Goal: Task Accomplishment & Management: Manage account settings

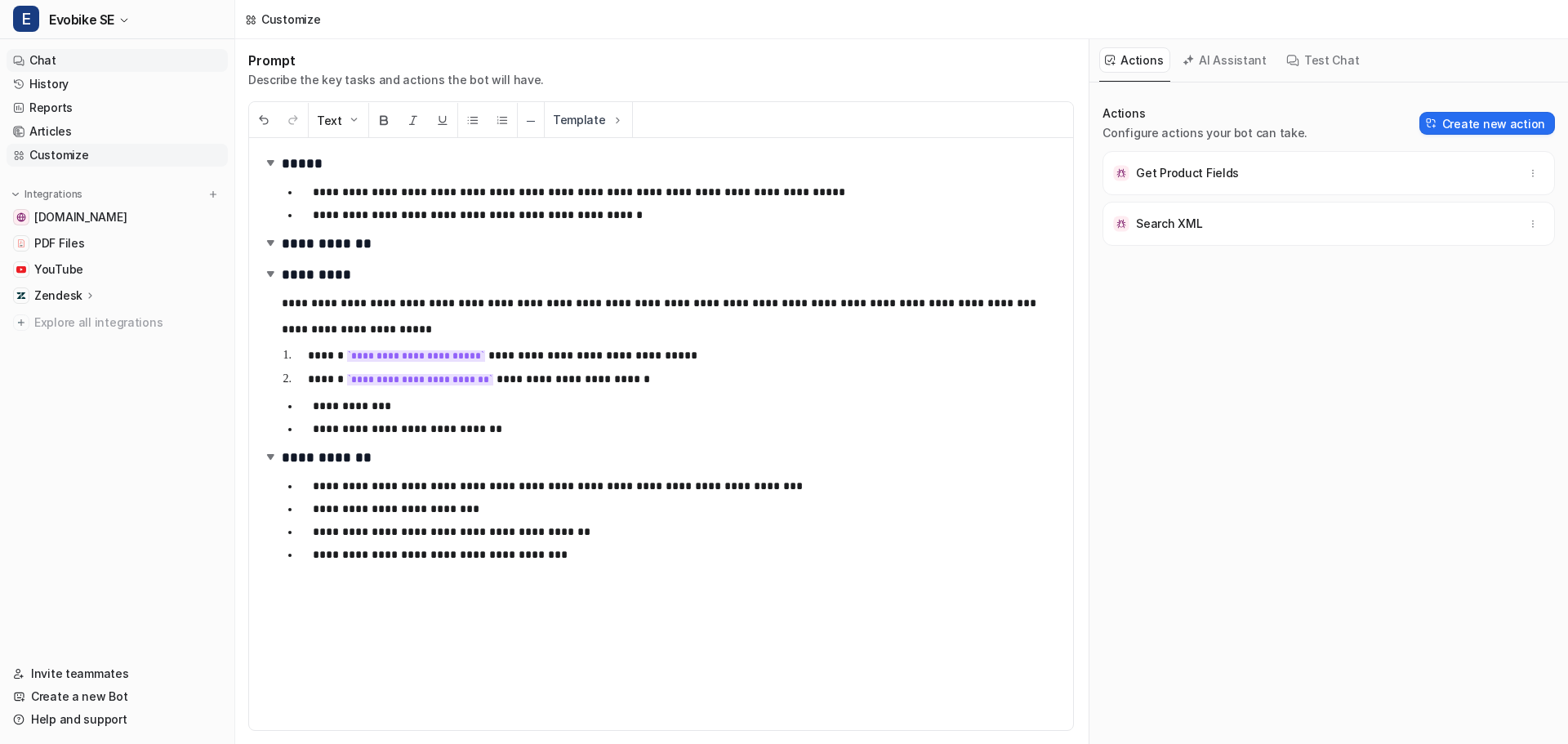
click at [79, 59] on link "Chat" at bounding box center [117, 60] width 222 height 23
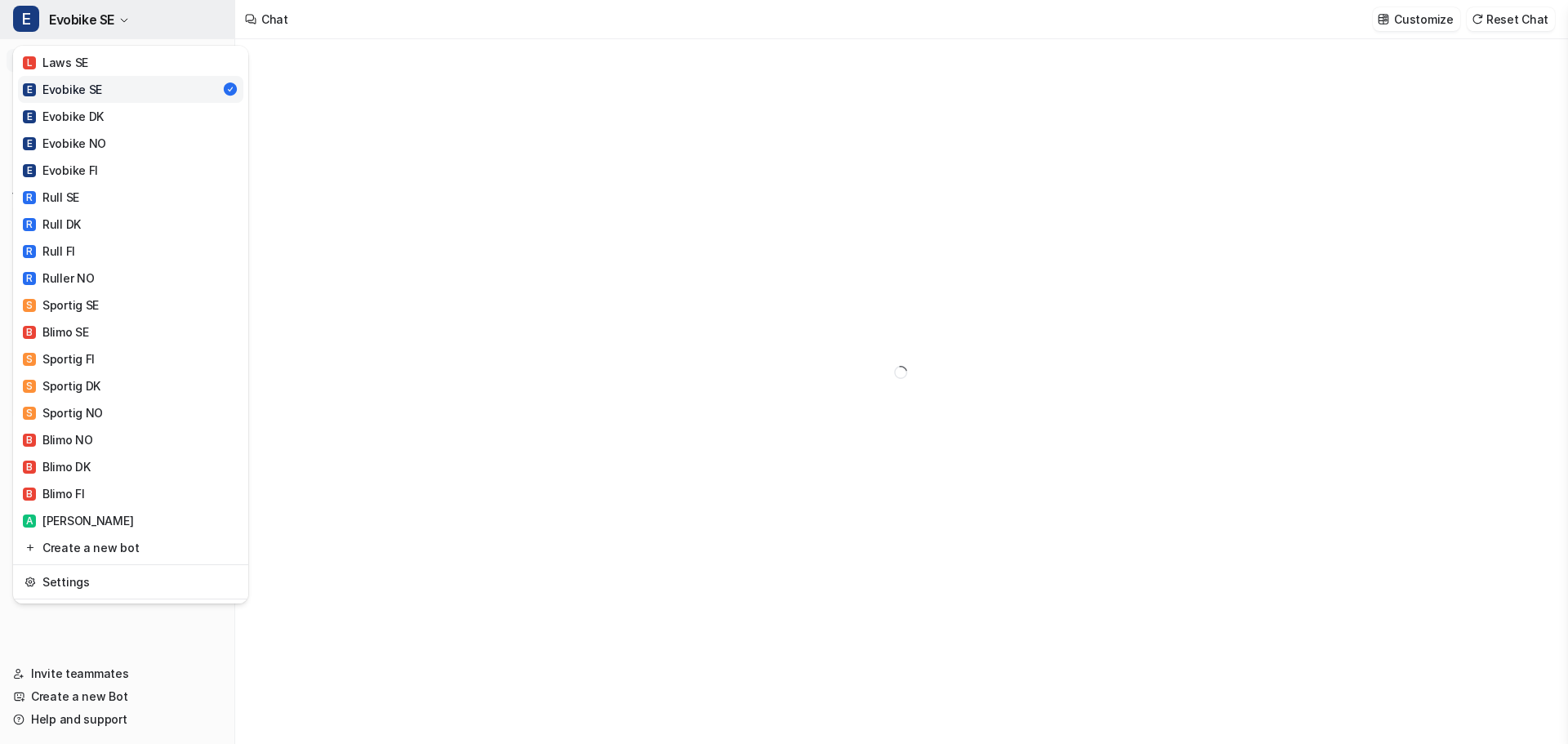
click at [131, 22] on button "E Evobike SE" at bounding box center [117, 19] width 235 height 39
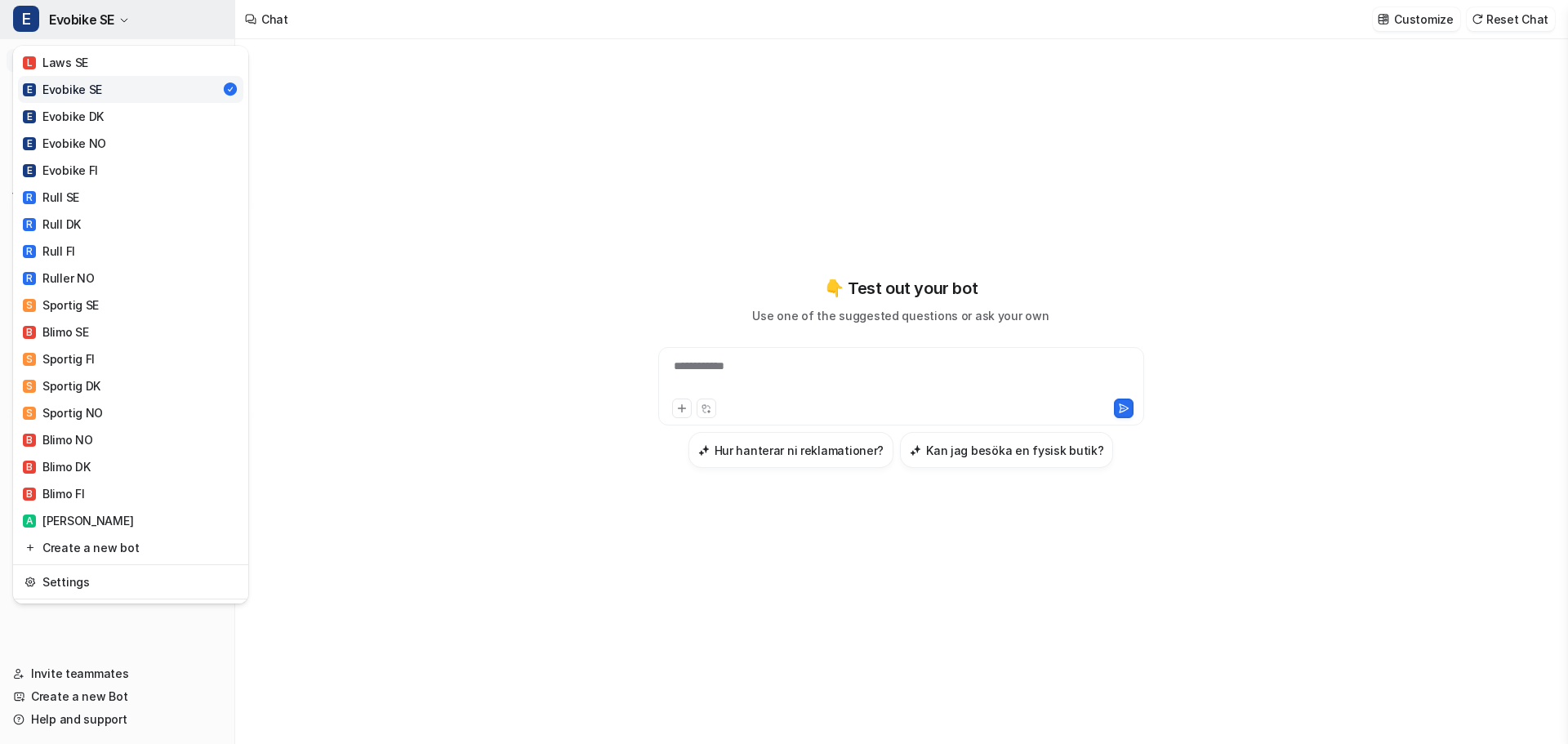
click at [131, 22] on button "E Evobike SE" at bounding box center [117, 19] width 235 height 39
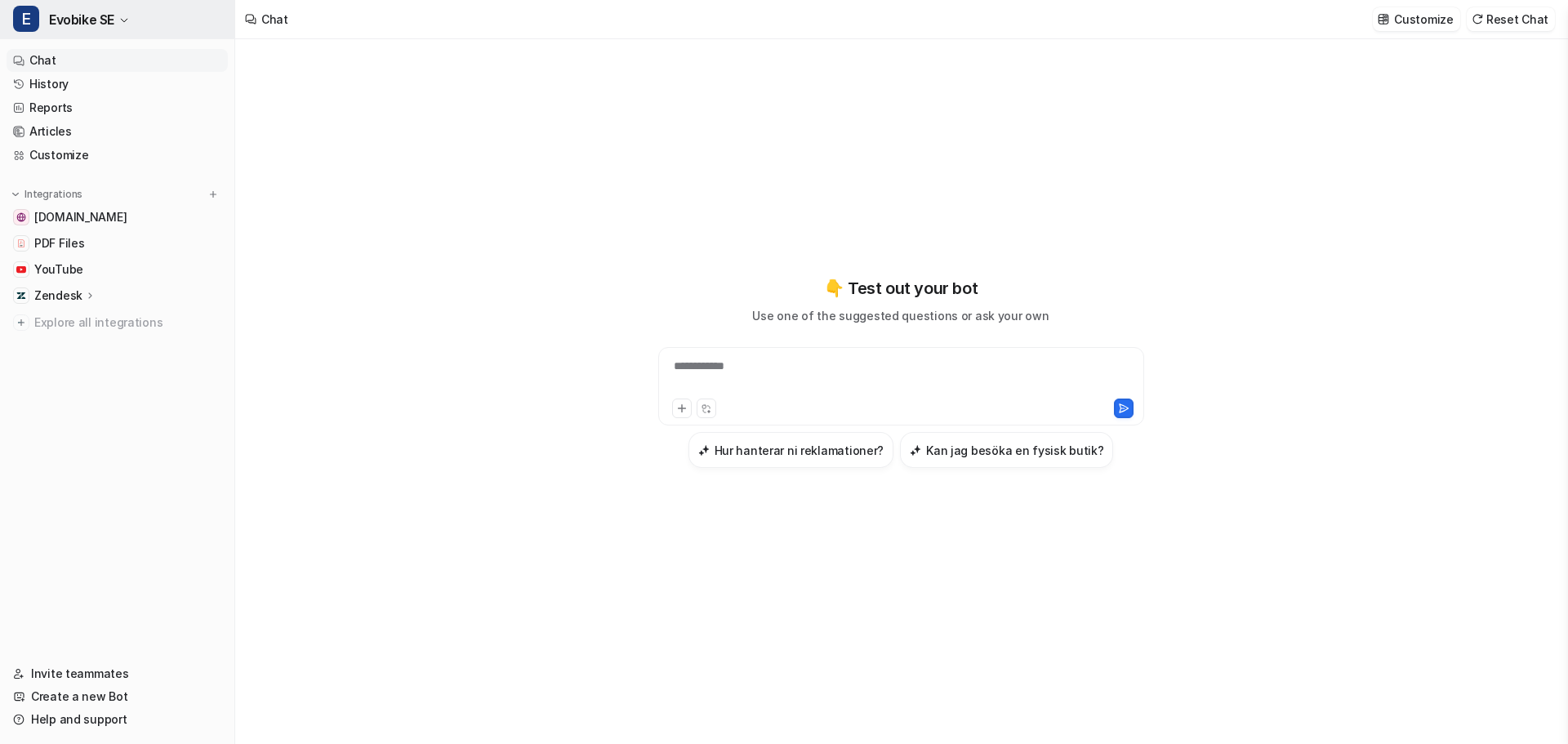
click at [131, 22] on button "E Evobike SE" at bounding box center [117, 19] width 235 height 39
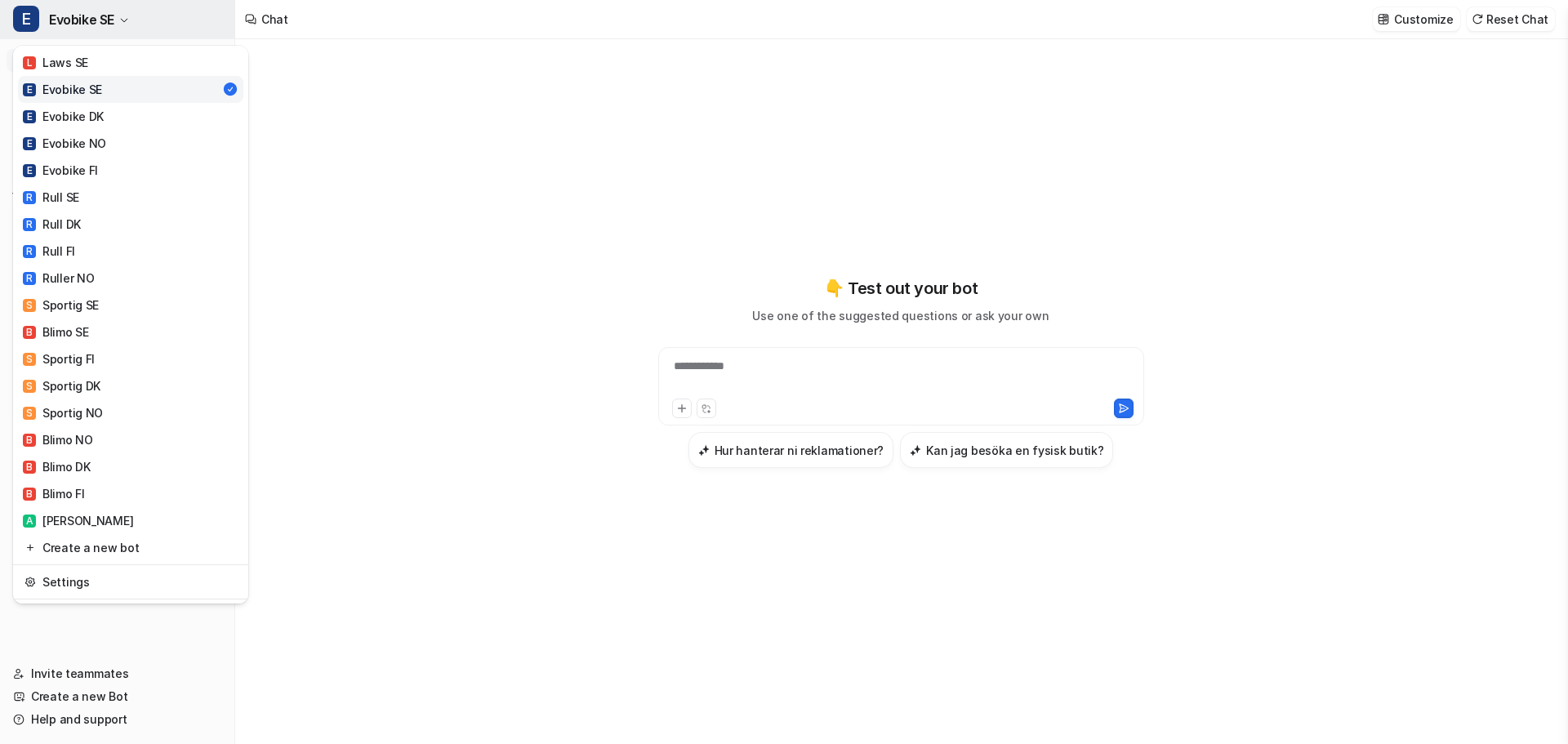
click at [179, 25] on button "E Evobike SE" at bounding box center [117, 19] width 235 height 39
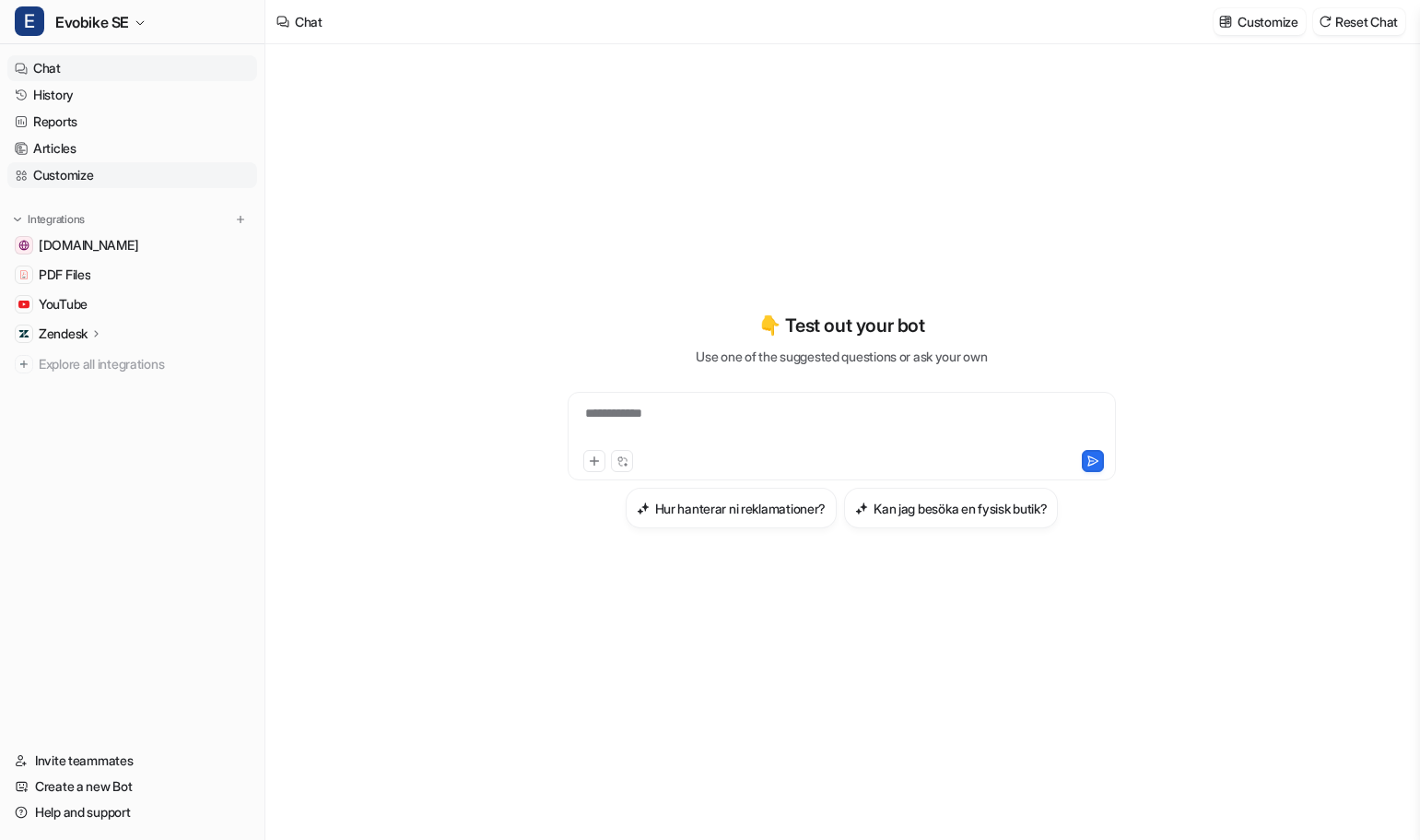
click at [95, 179] on link "Customize" at bounding box center [132, 175] width 250 height 26
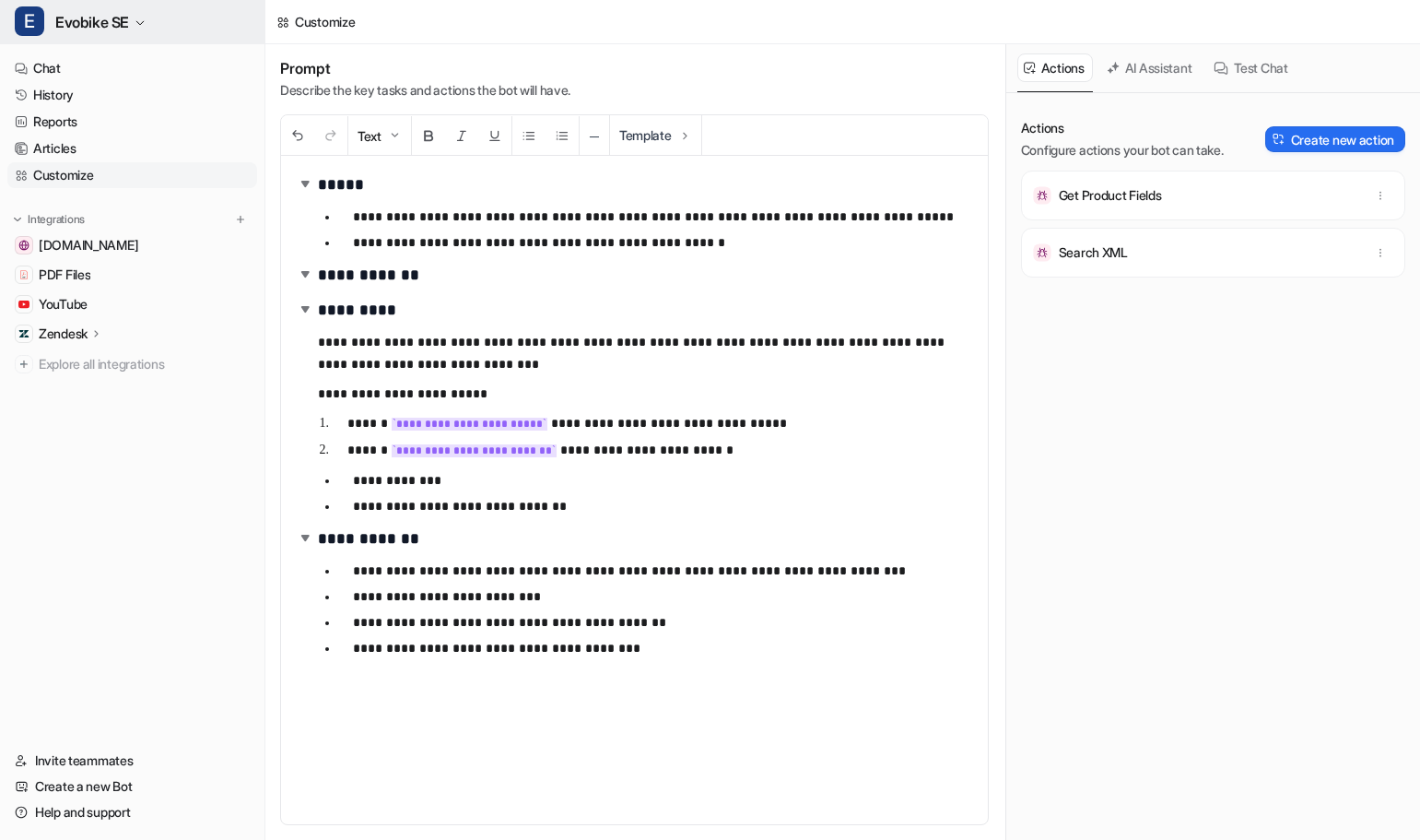
click at [113, 24] on span "Evobike SE" at bounding box center [92, 21] width 74 height 26
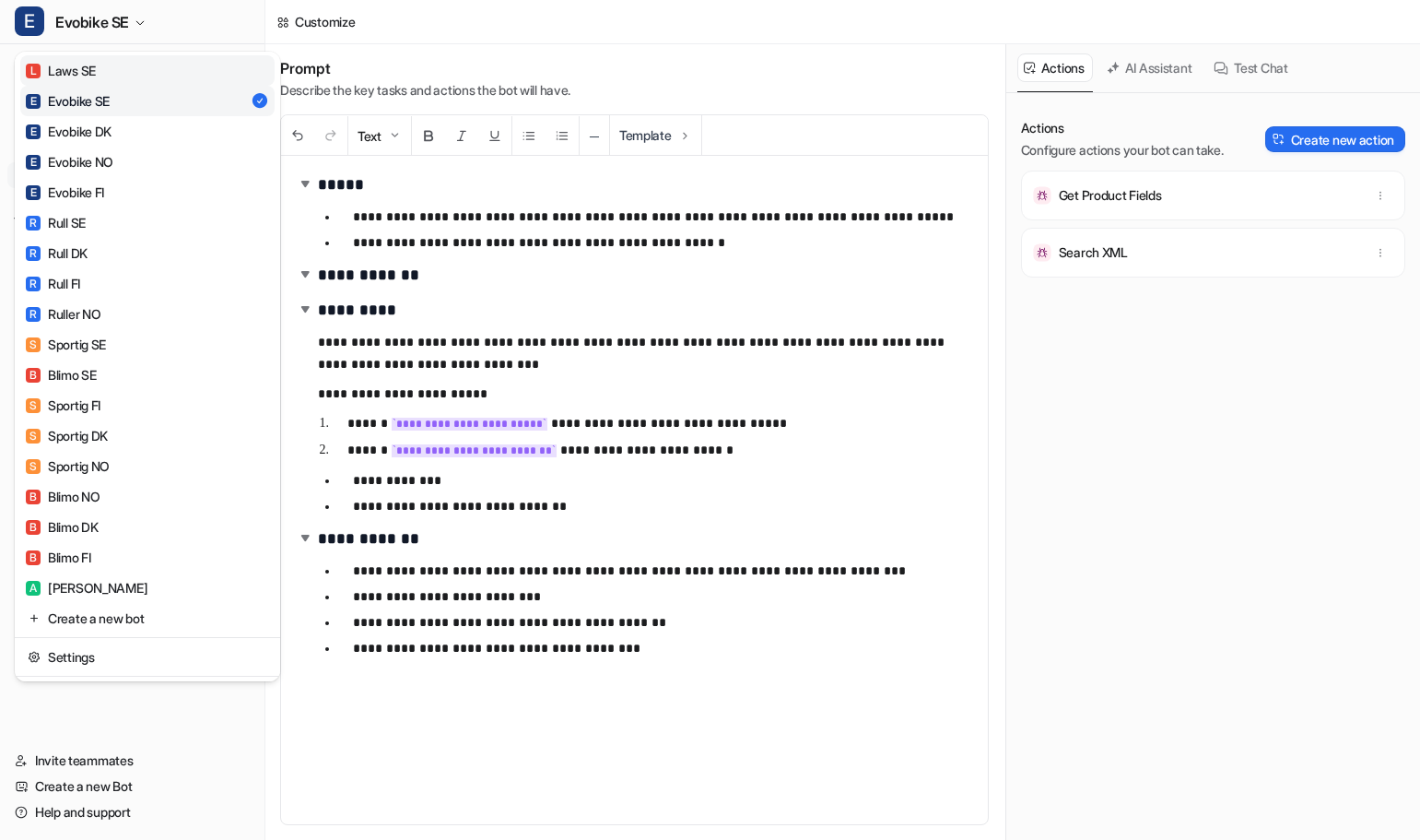
click at [113, 71] on link "L Laws SE" at bounding box center [147, 70] width 254 height 30
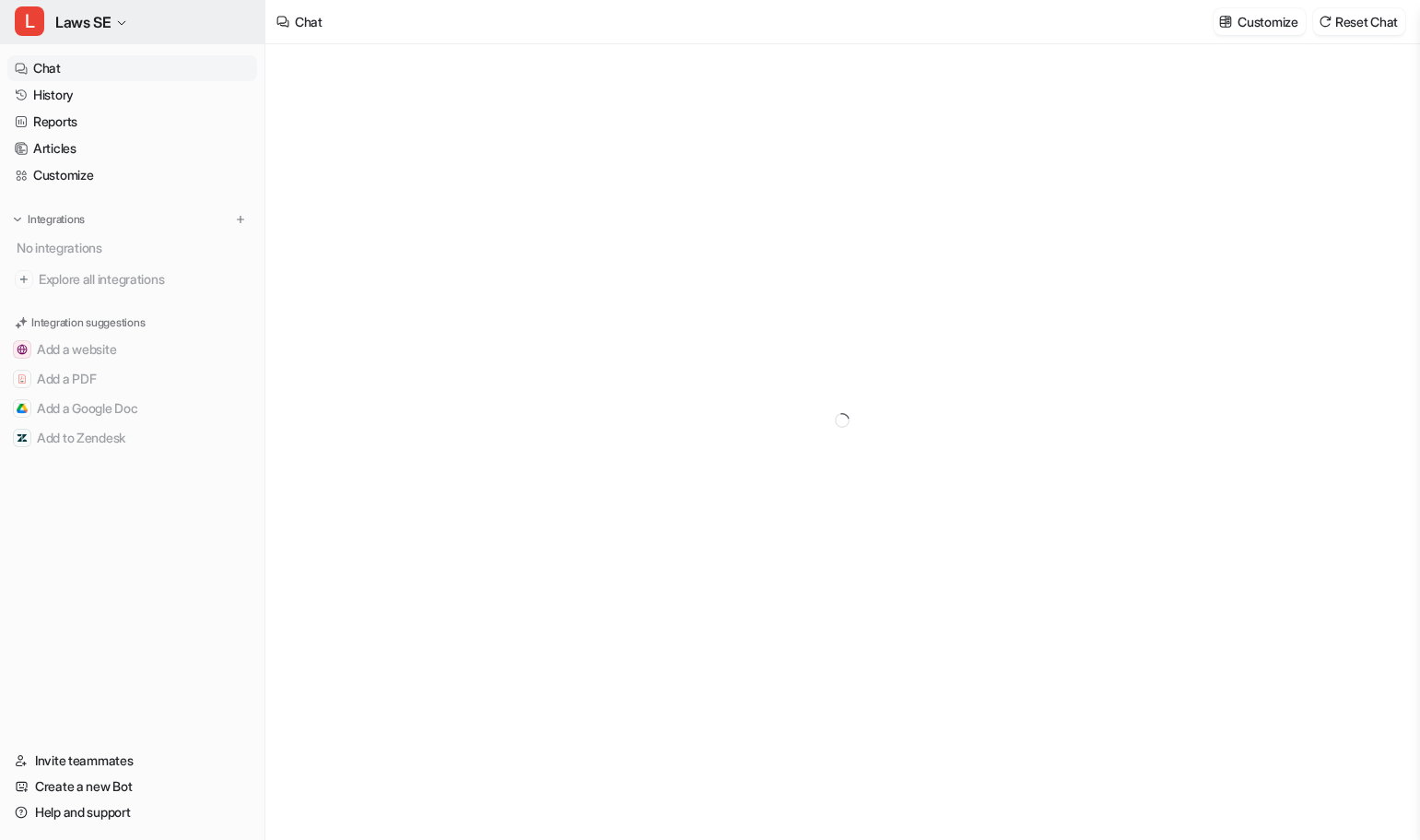
type textarea "**********"
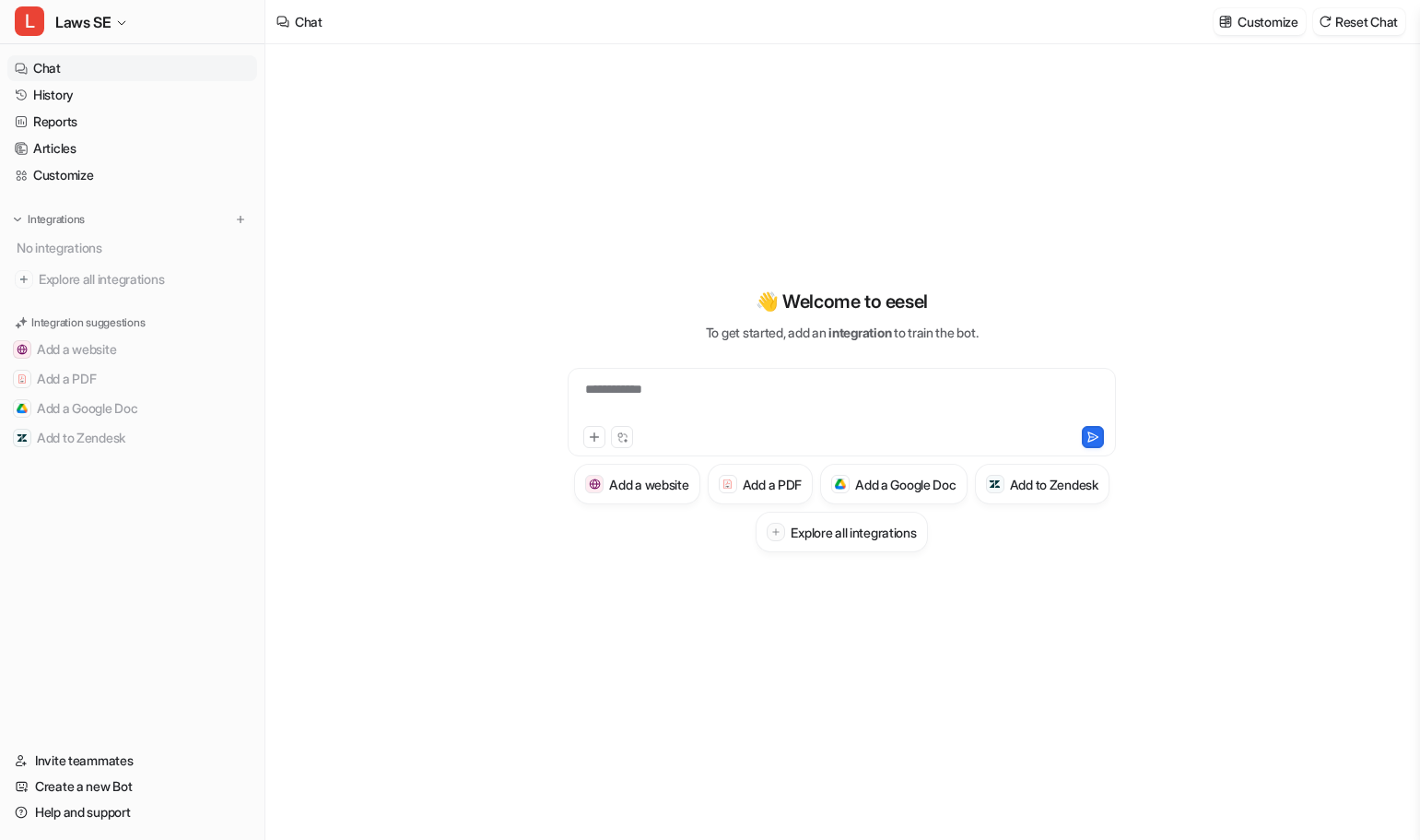
click at [123, 44] on div "L Laws SE Chat History Reports Articles Customize Integrations No integrations …" at bounding box center [132, 420] width 266 height 840
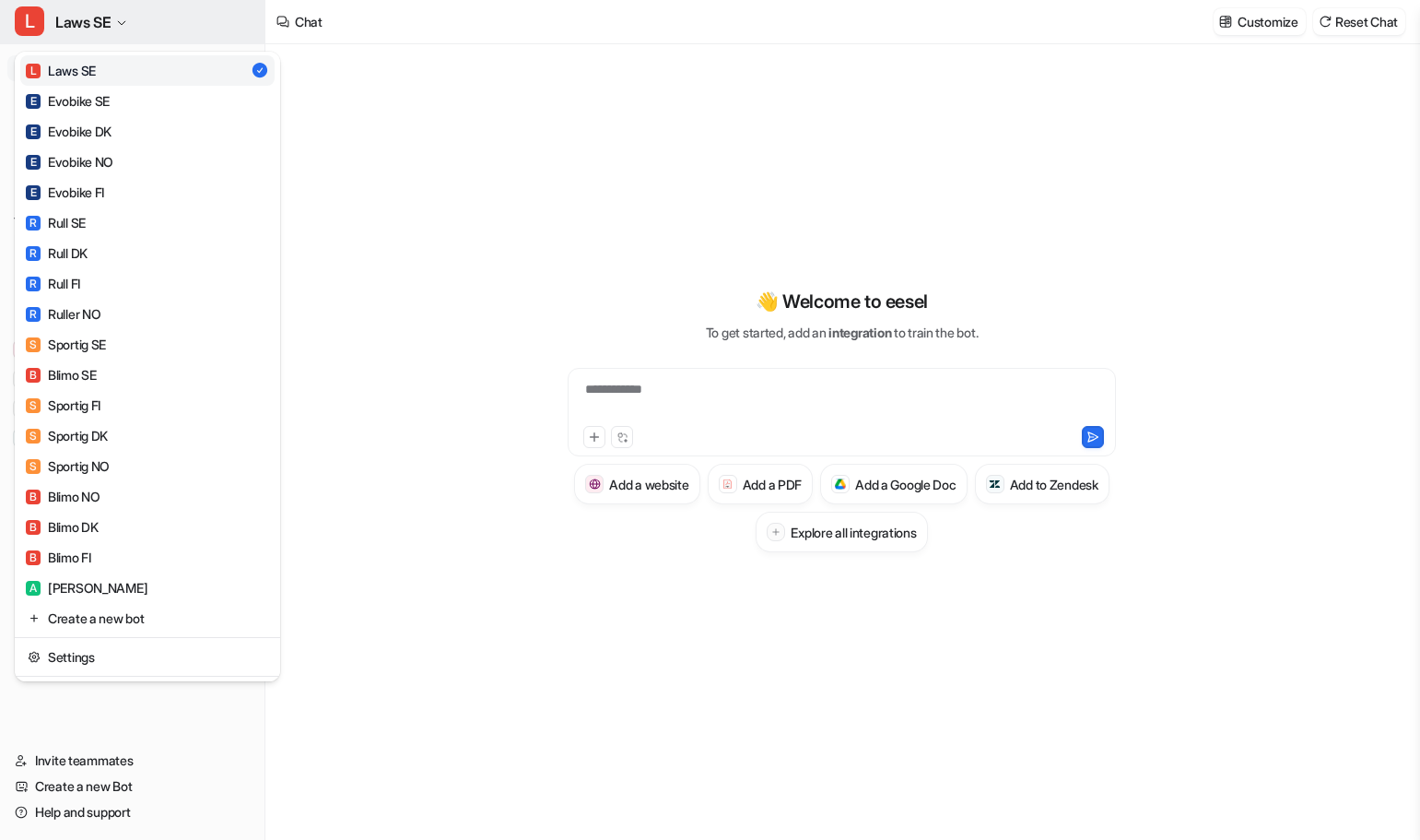
click at [129, 18] on button "L Laws SE" at bounding box center [132, 21] width 265 height 44
click at [122, 102] on link "E Evobike SE" at bounding box center [147, 100] width 254 height 30
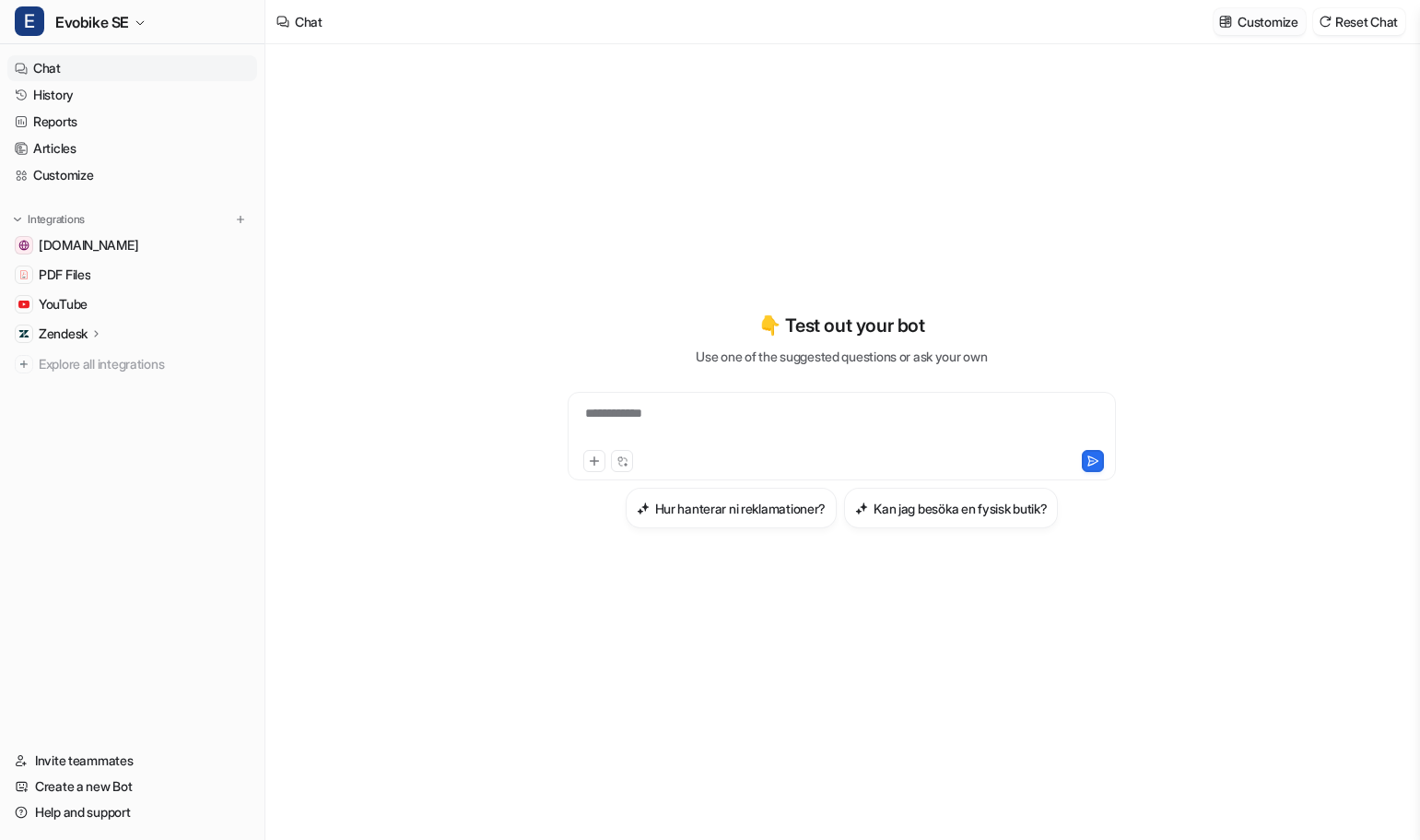
click at [1261, 22] on p "Customize" at bounding box center [1268, 21] width 60 height 19
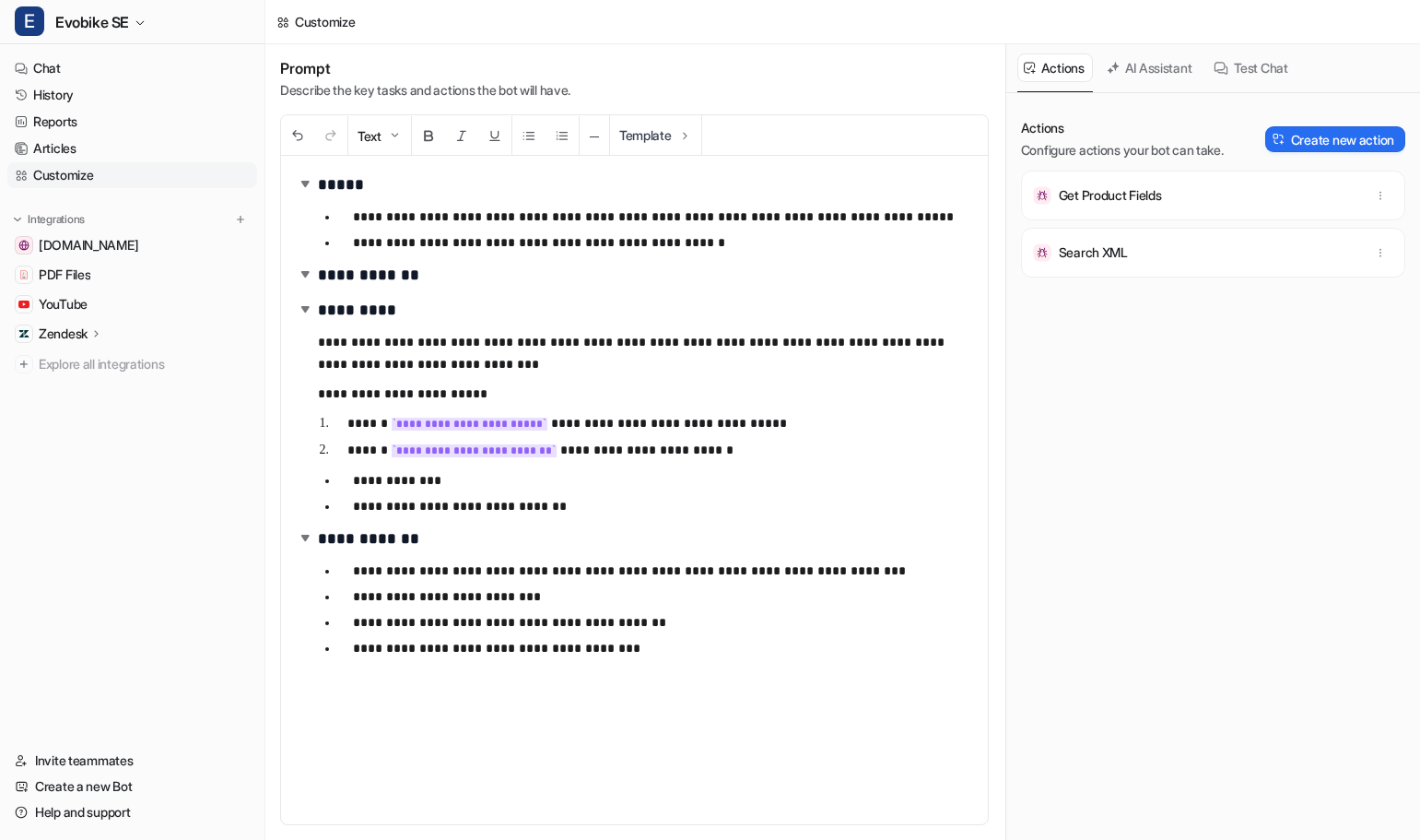
click at [809, 325] on div "**********" at bounding box center [635, 490] width 707 height 669
click at [548, 206] on p "**********" at bounding box center [656, 216] width 606 height 22
click at [707, 314] on h1 "*********" at bounding box center [628, 310] width 664 height 27
click at [675, 539] on h1 "**********" at bounding box center [628, 538] width 664 height 27
click at [74, 103] on link "History" at bounding box center [132, 94] width 250 height 26
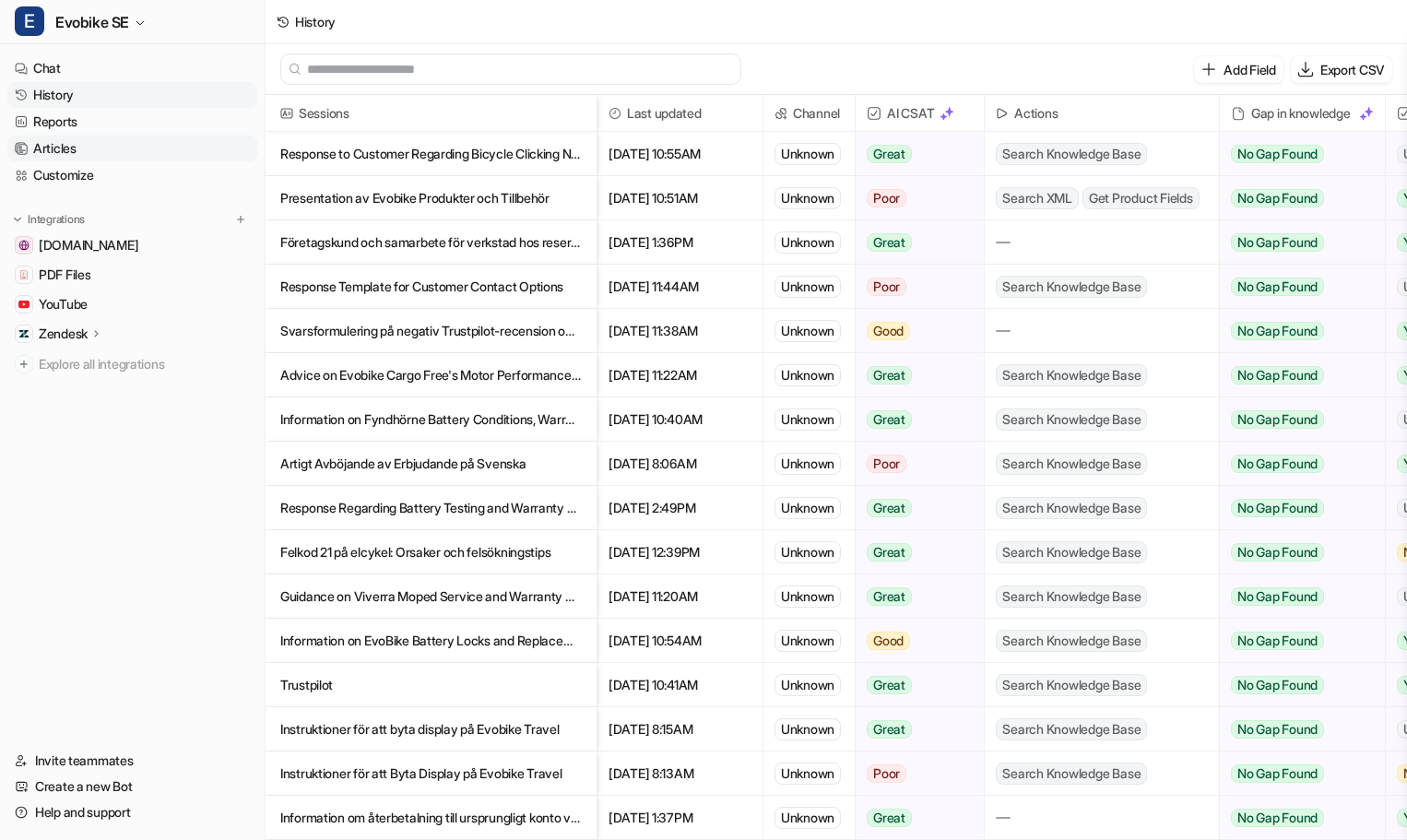
click at [66, 148] on link "Articles" at bounding box center [132, 148] width 250 height 26
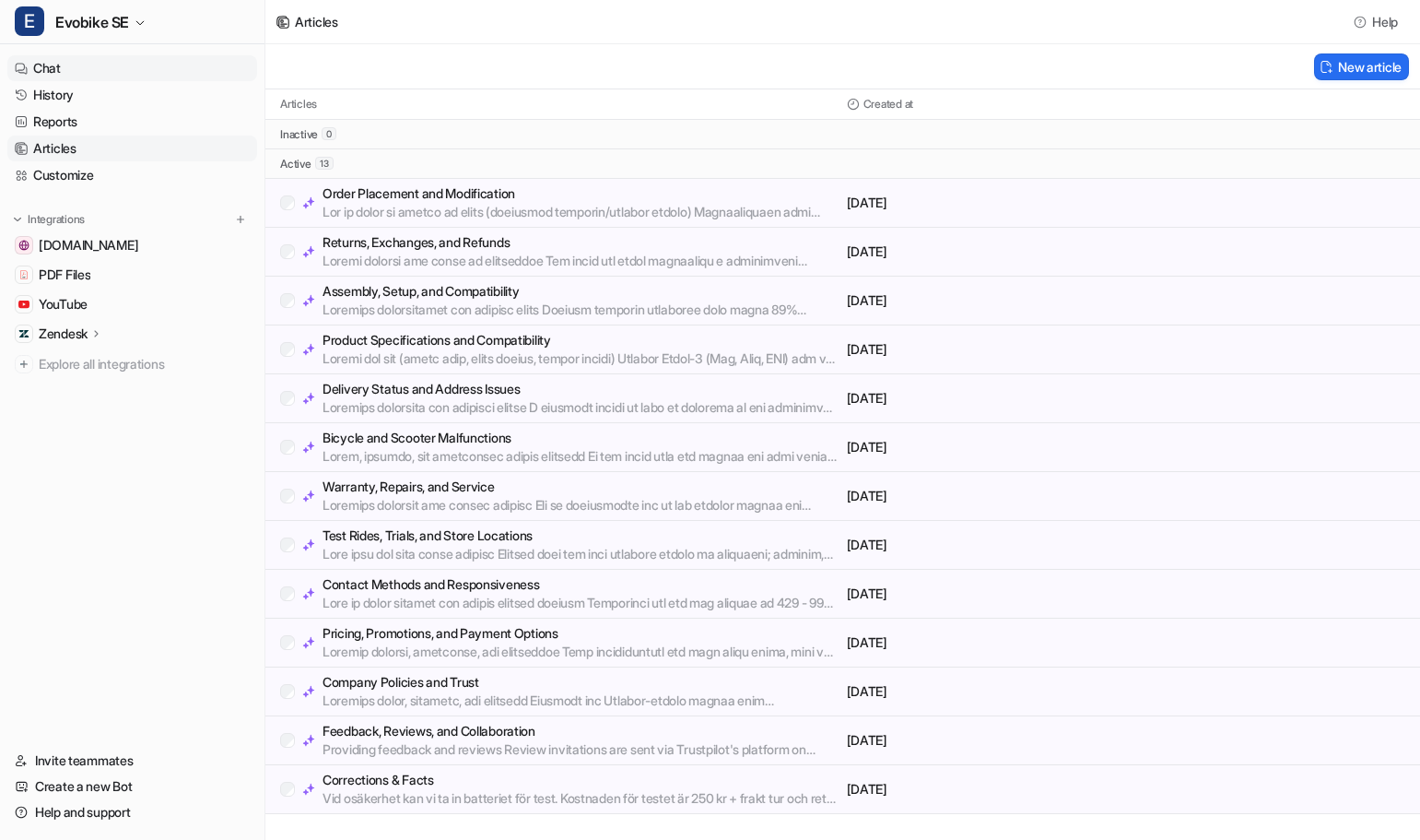
click at [63, 64] on link "Chat" at bounding box center [132, 68] width 250 height 26
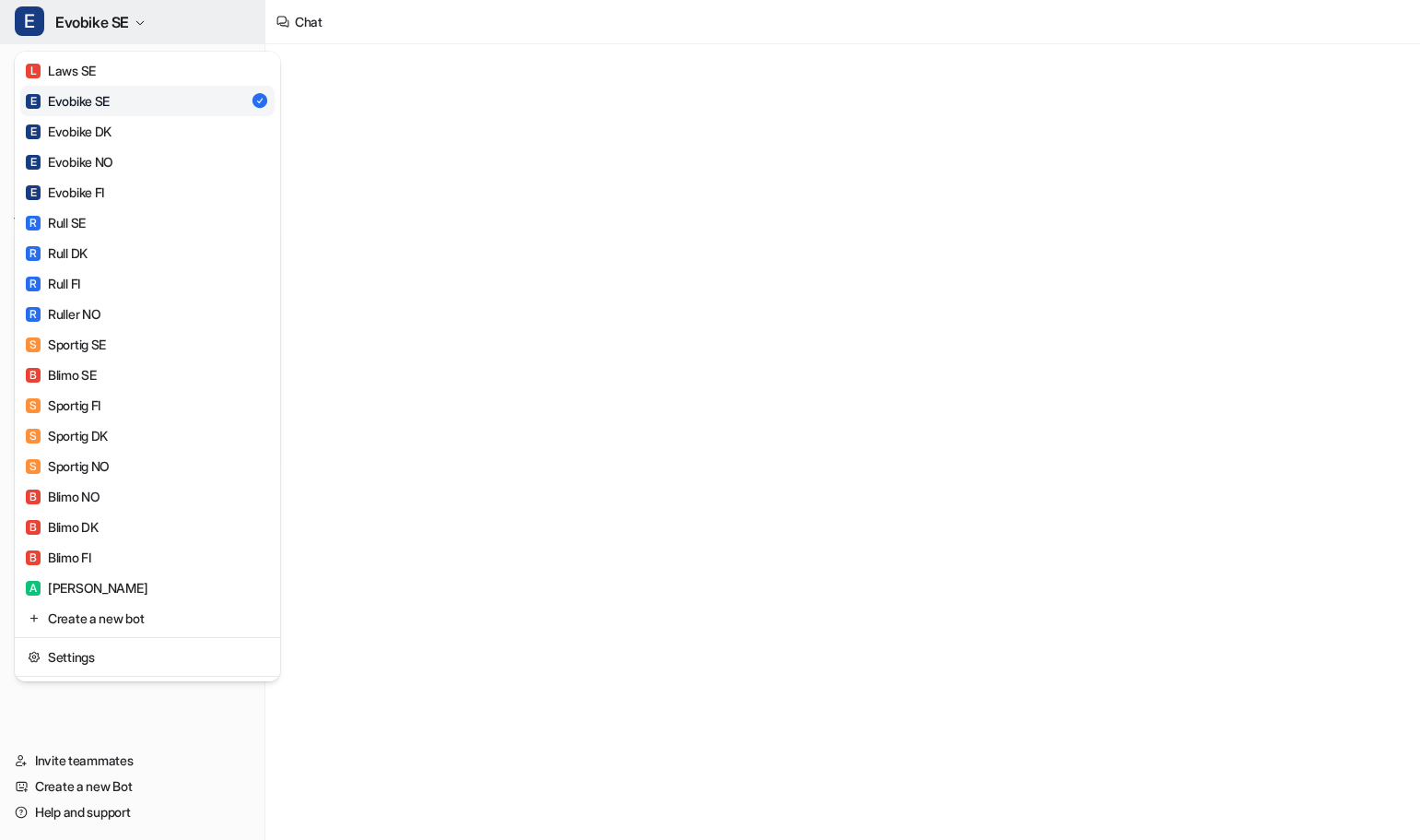
click at [143, 23] on icon "button" at bounding box center [140, 23] width 8 height 4
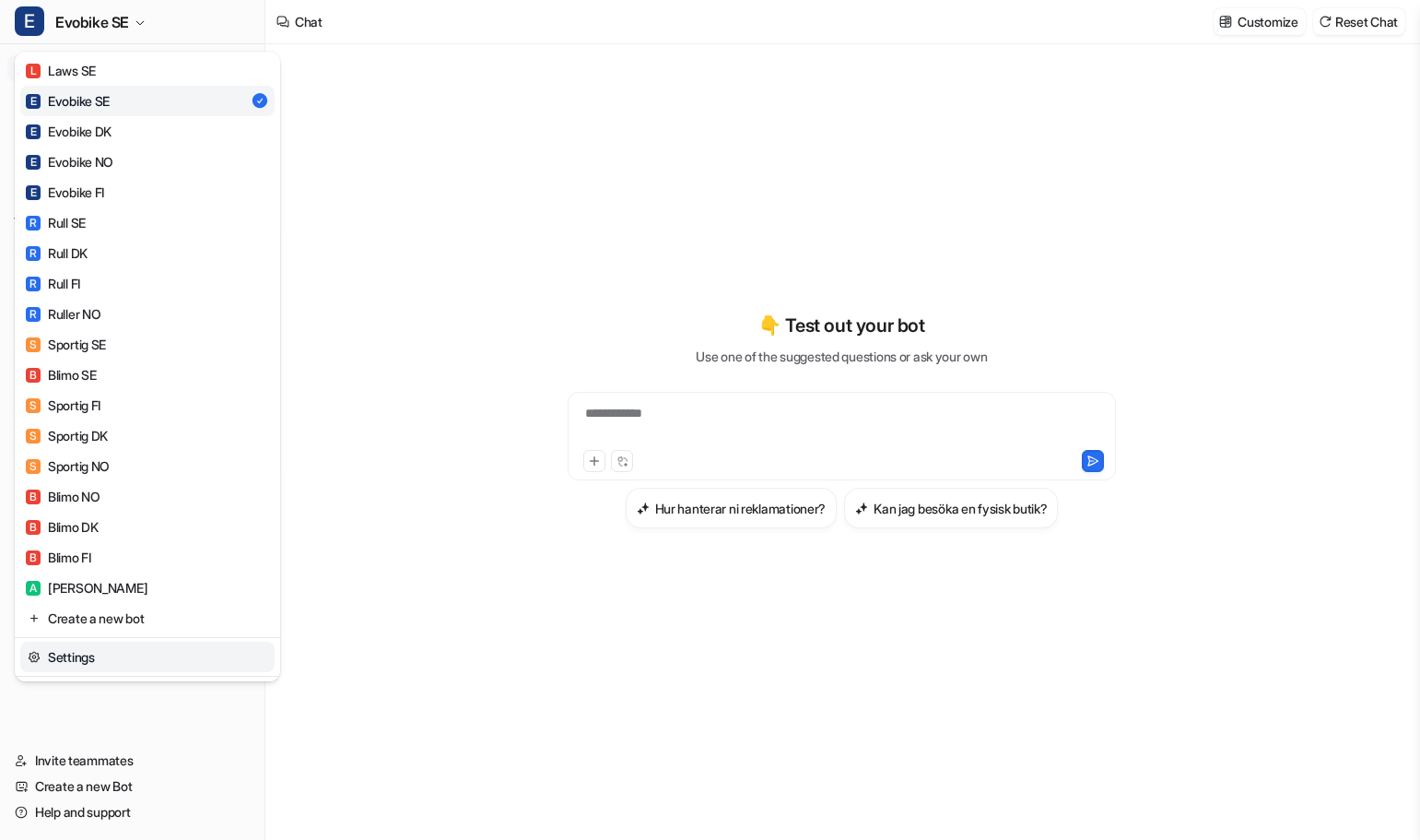
click at [91, 658] on link "Settings" at bounding box center [147, 656] width 254 height 30
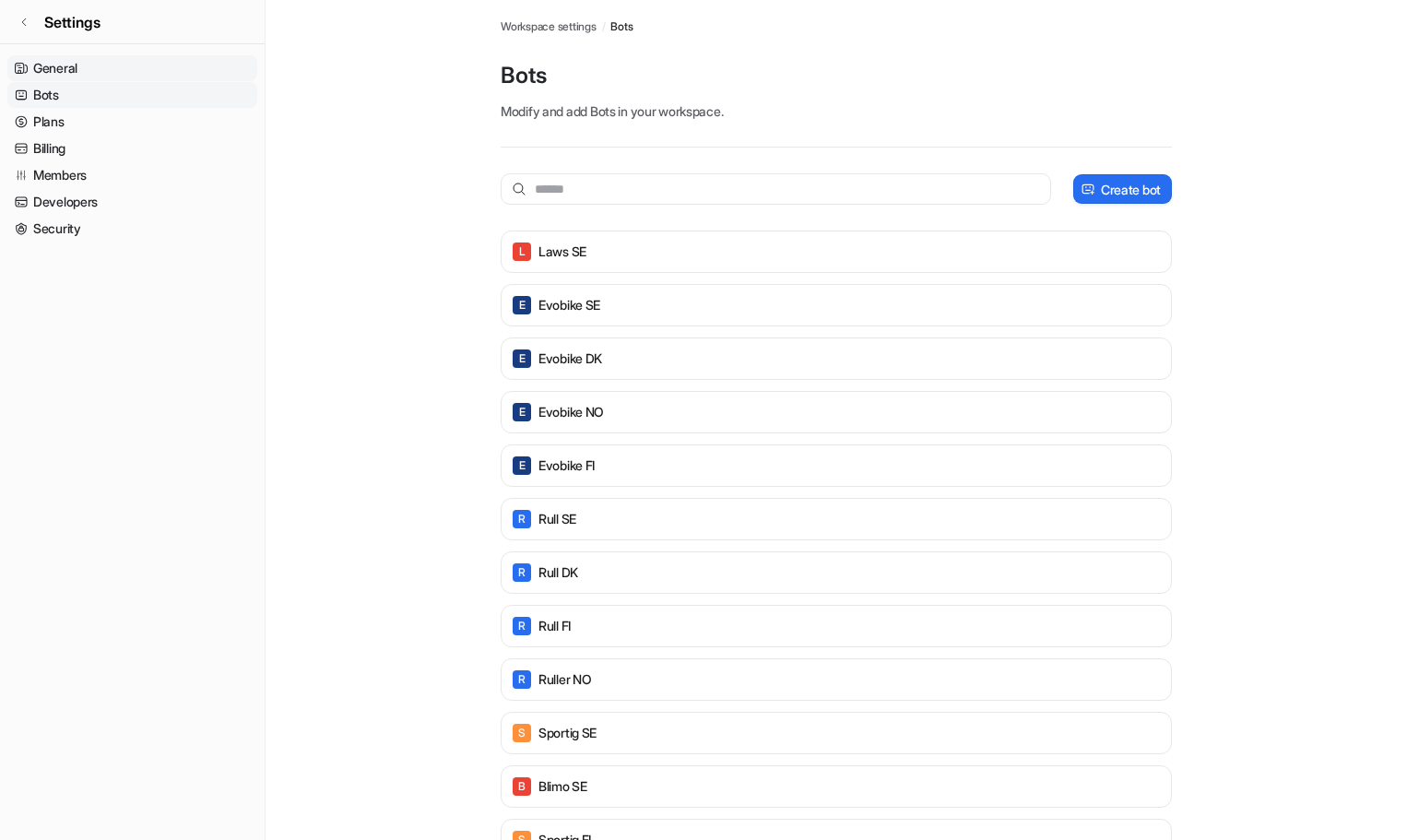
click at [116, 66] on link "General" at bounding box center [132, 68] width 250 height 26
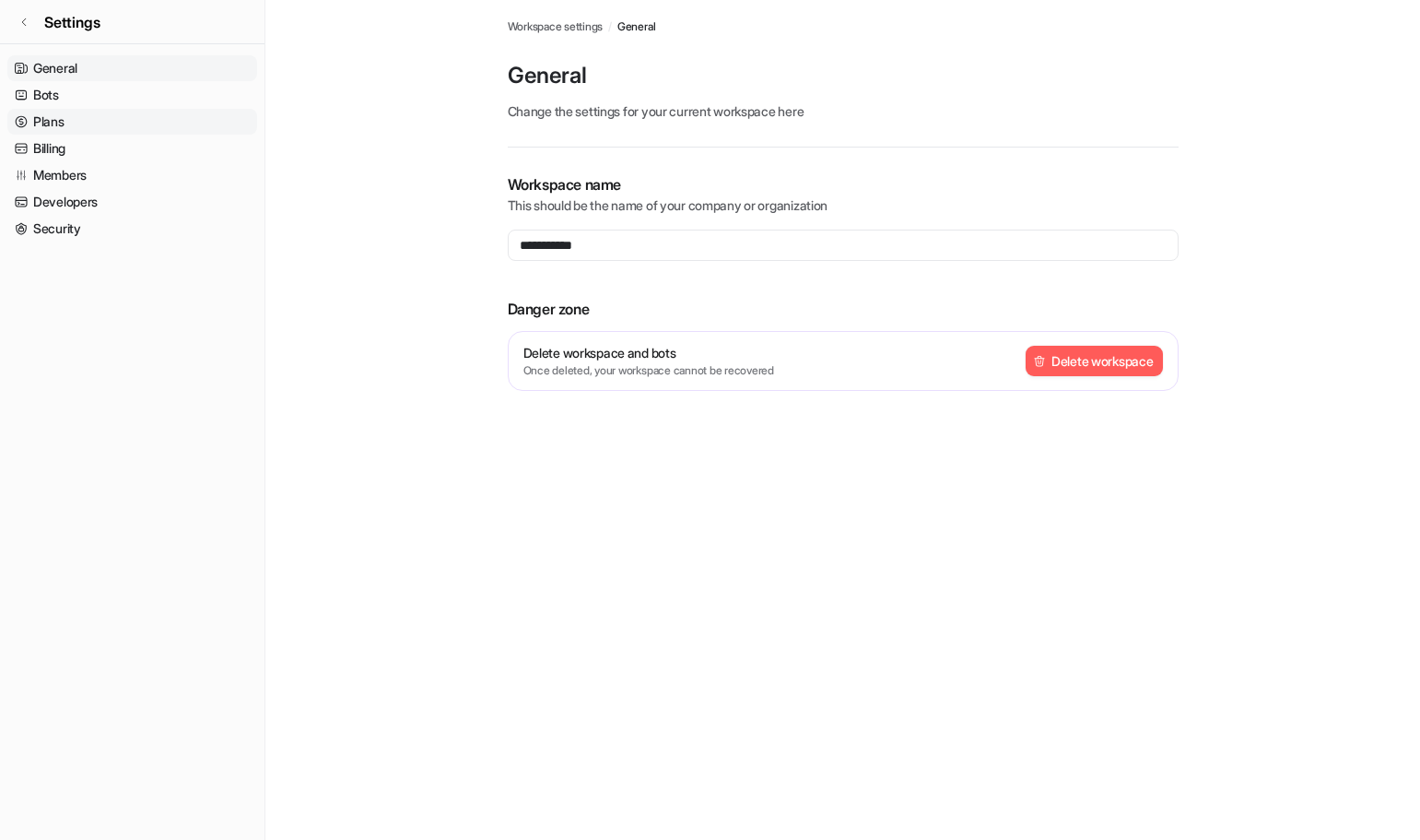
click at [78, 124] on link "Plans" at bounding box center [132, 122] width 250 height 26
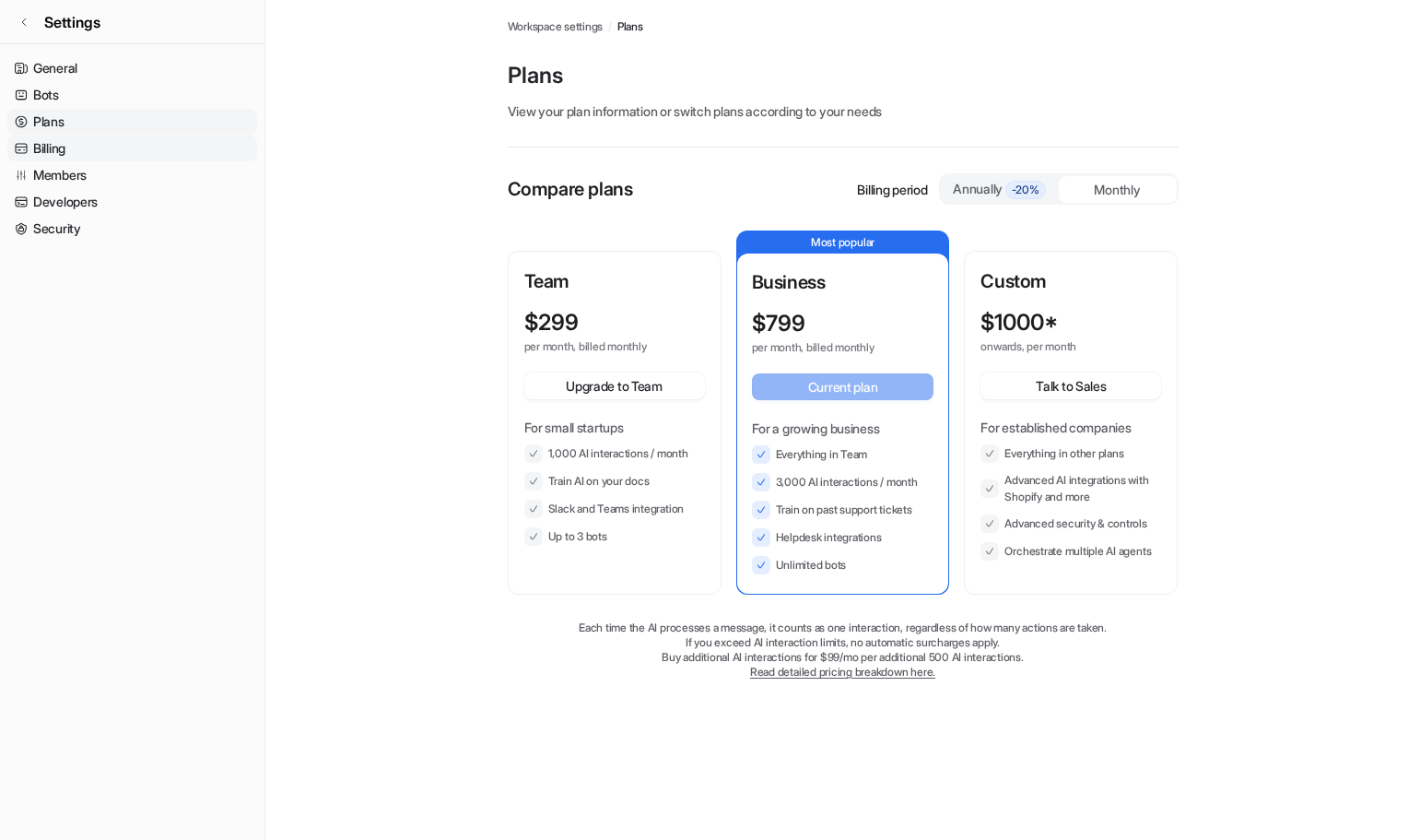
click at [76, 148] on link "Billing" at bounding box center [132, 148] width 250 height 26
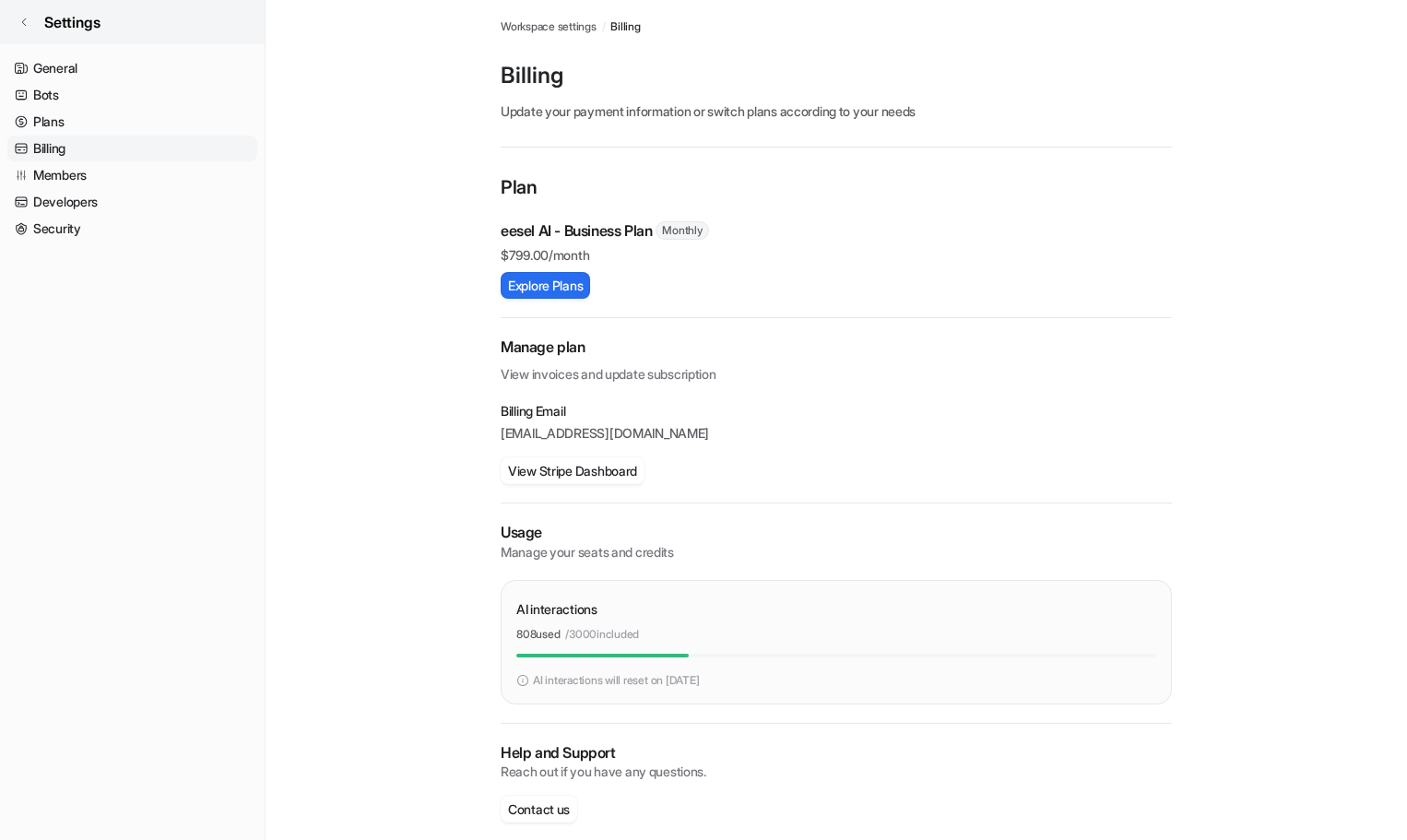
click at [35, 21] on link "Settings" at bounding box center [132, 21] width 265 height 44
